Goal: Find specific page/section: Find specific page/section

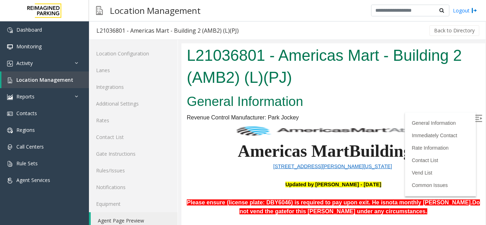
scroll to position [69, 1]
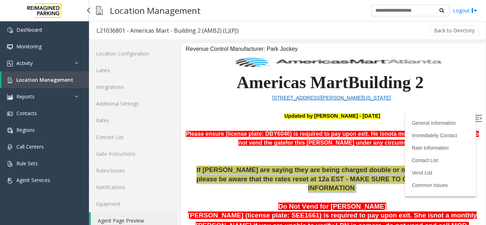
click at [59, 76] on link "Location Management" at bounding box center [45, 80] width 88 height 17
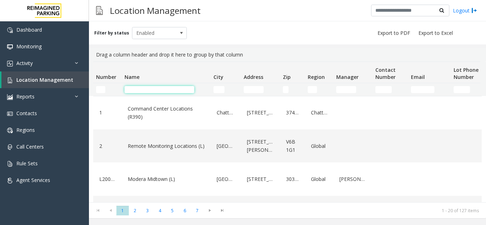
click at [160, 92] on input "Name Filter" at bounding box center [160, 89] width 70 height 7
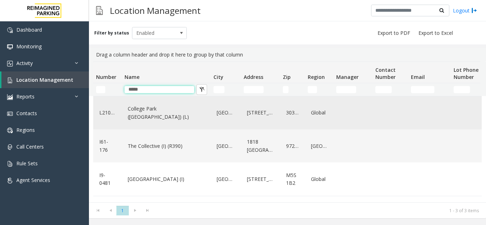
type input "*****"
click at [148, 114] on link "College Park ([GEOGRAPHIC_DATA]) (L)" at bounding box center [166, 113] width 80 height 20
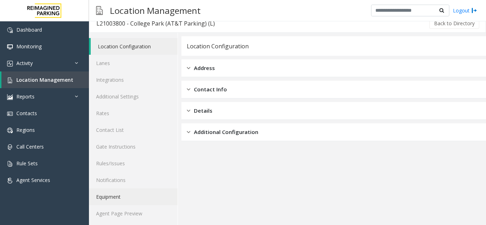
scroll to position [9, 0]
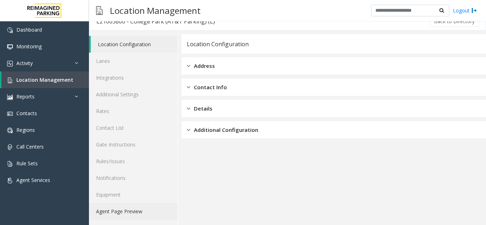
click at [118, 211] on link "Agent Page Preview" at bounding box center [133, 211] width 89 height 17
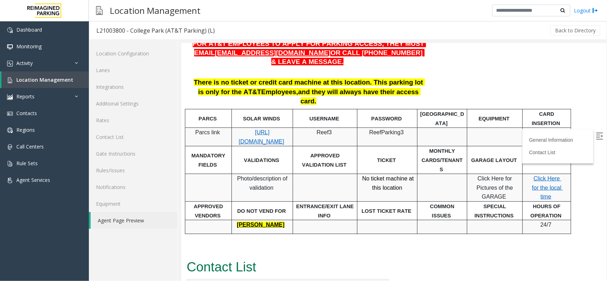
scroll to position [280, 0]
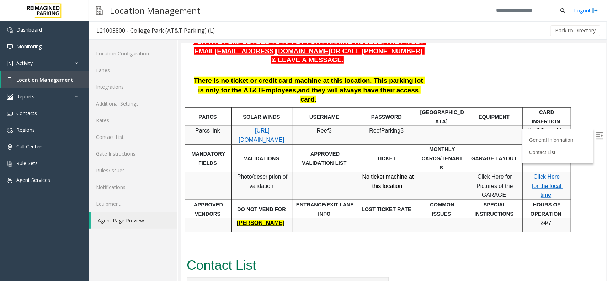
click at [486, 135] on label at bounding box center [600, 136] width 11 height 11
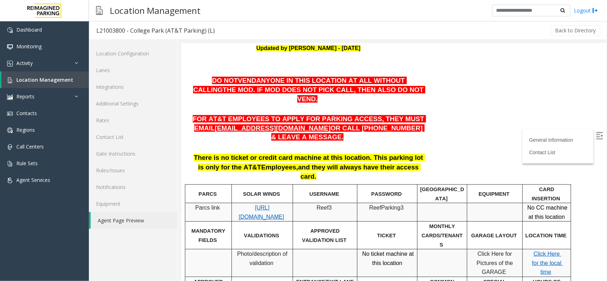
scroll to position [204, 0]
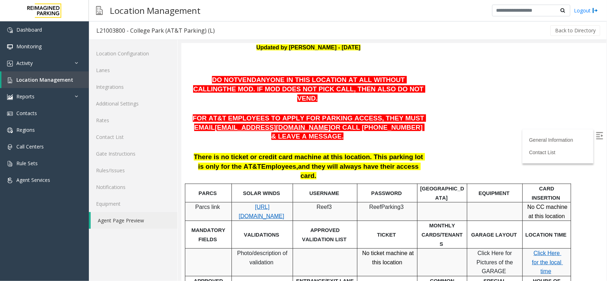
click at [486, 134] on label at bounding box center [600, 136] width 11 height 11
click at [486, 201] on div at bounding box center [547, 202] width 48 height 2
click at [486, 162] on div "General Information Contact List" at bounding box center [557, 146] width 71 height 35
click at [486, 153] on link "Contact List" at bounding box center [543, 152] width 29 height 6
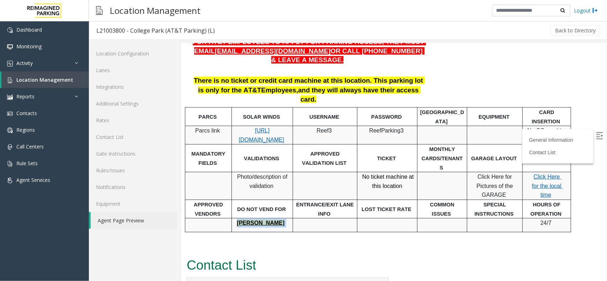
drag, startPoint x: 237, startPoint y: 168, endPoint x: 287, endPoint y: 166, distance: 49.8
click at [287, 218] on p "[PERSON_NAME]" at bounding box center [262, 222] width 56 height 9
drag, startPoint x: 193, startPoint y: 242, endPoint x: 197, endPoint y: 246, distance: 5.8
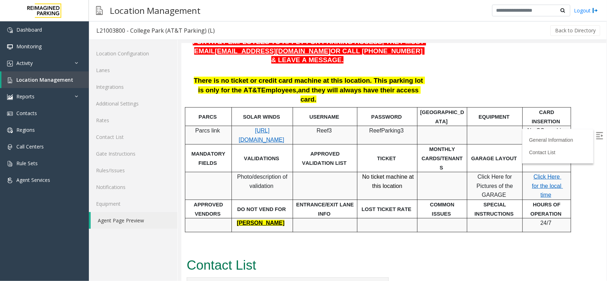
click at [486, 134] on img at bounding box center [599, 135] width 7 height 7
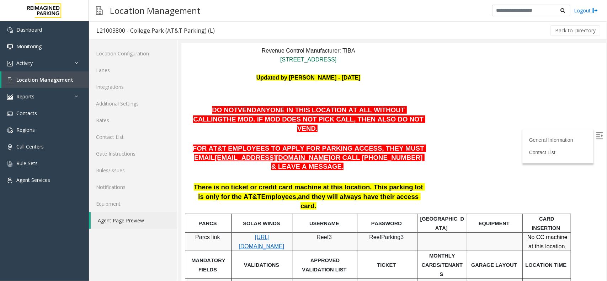
scroll to position [196, 0]
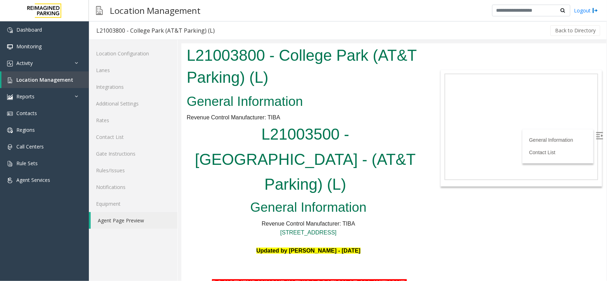
scroll to position [155, 0]
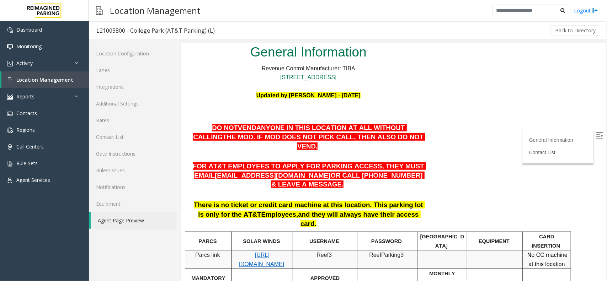
drag, startPoint x: 295, startPoint y: 86, endPoint x: 505, endPoint y: 95, distance: 210.1
click at [486, 95] on body "L21003800 - College Park (AT&T Parking) (L) General Information Revenue Control…" at bounding box center [393, 7] width 425 height 238
drag, startPoint x: 196, startPoint y: 163, endPoint x: 273, endPoint y: 164, distance: 76.2
click at [273, 201] on span "There is no ticket or credit card machine at this location. This parking lot is…" at bounding box center [309, 209] width 231 height 17
click at [338, 211] on span "and they will always have their access card." at bounding box center [359, 219] width 122 height 17
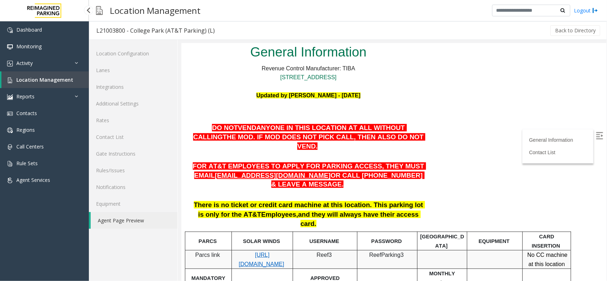
click at [37, 74] on link "Location Management" at bounding box center [45, 80] width 88 height 17
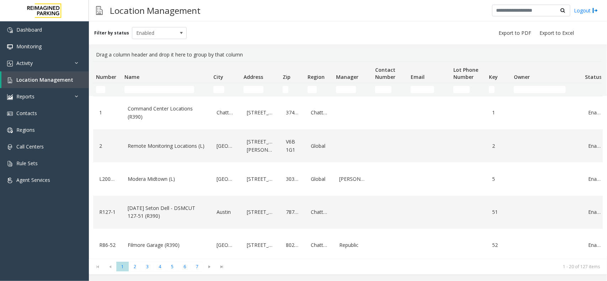
click at [153, 95] on td "Name Filter" at bounding box center [166, 89] width 89 height 13
click at [158, 90] on input "Name Filter" at bounding box center [160, 89] width 70 height 7
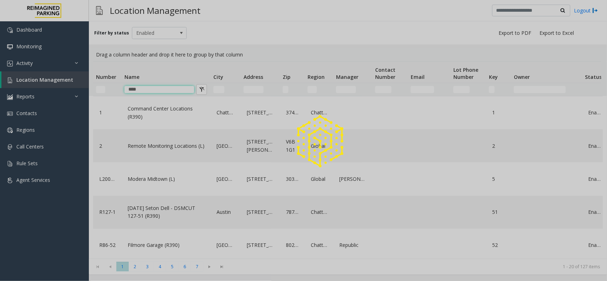
type input "****"
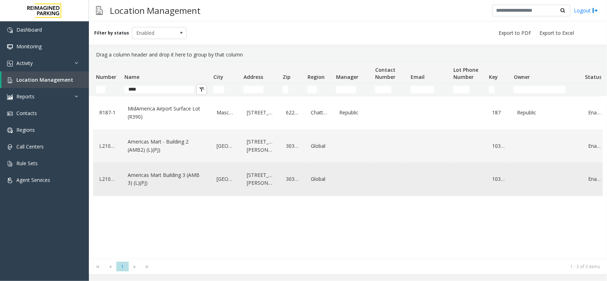
click at [169, 175] on link "Americas Mart Building 3 (AMB 3) (L)(PJ)" at bounding box center [166, 180] width 80 height 20
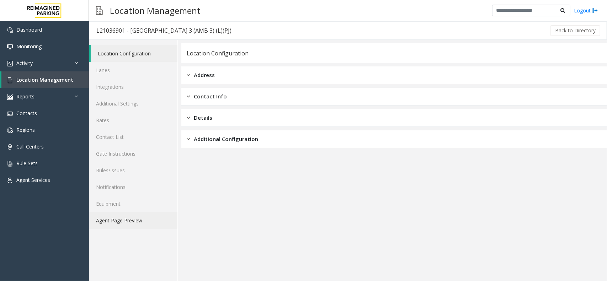
click at [129, 225] on link "Agent Page Preview" at bounding box center [133, 220] width 89 height 17
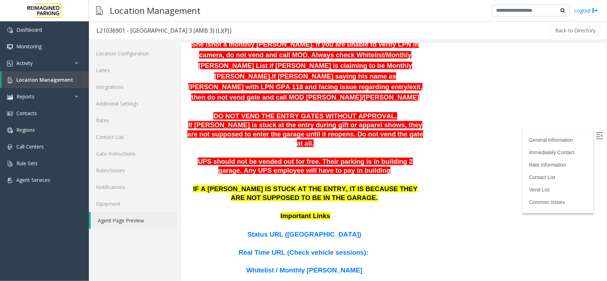
scroll to position [400, 0]
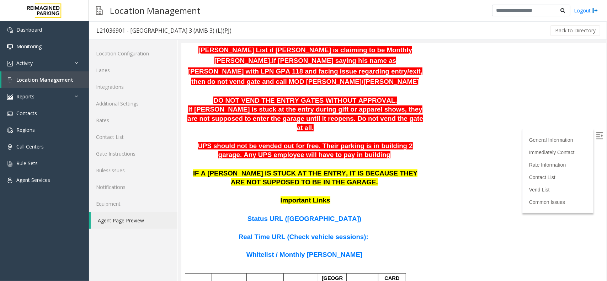
click at [305, 225] on span "Whitelist / Monthly [PERSON_NAME]" at bounding box center [304, 254] width 116 height 7
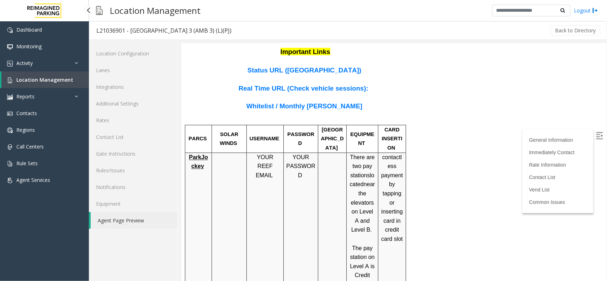
scroll to position [534, 0]
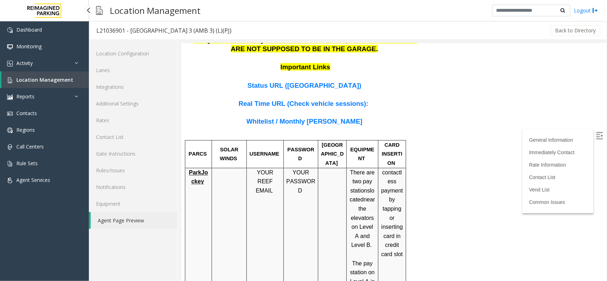
click at [486, 131] on label at bounding box center [600, 136] width 11 height 11
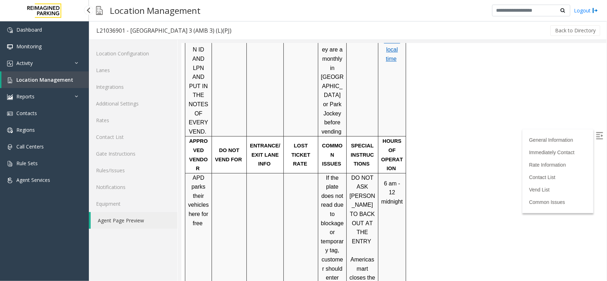
scroll to position [934, 0]
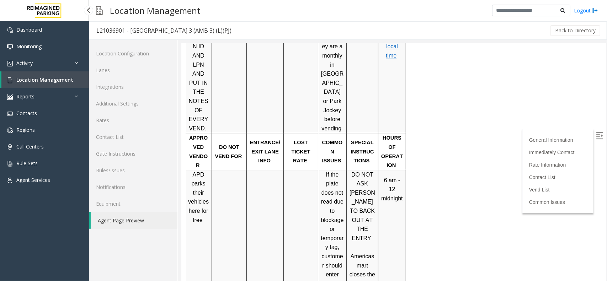
click at [486, 133] on img at bounding box center [599, 135] width 7 height 7
click at [486, 176] on link "Contact List" at bounding box center [543, 177] width 29 height 6
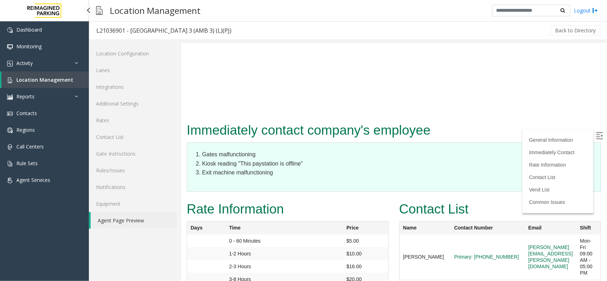
click at [486, 131] on label at bounding box center [600, 136] width 11 height 11
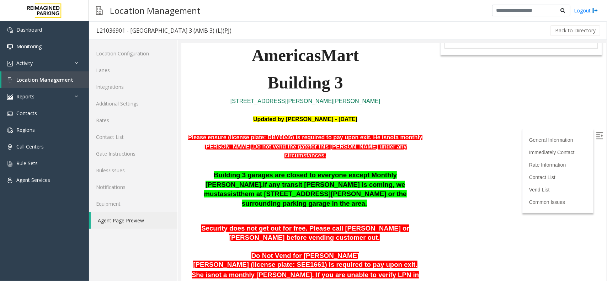
scroll to position [209, 0]
